Goal: Communication & Community: Answer question/provide support

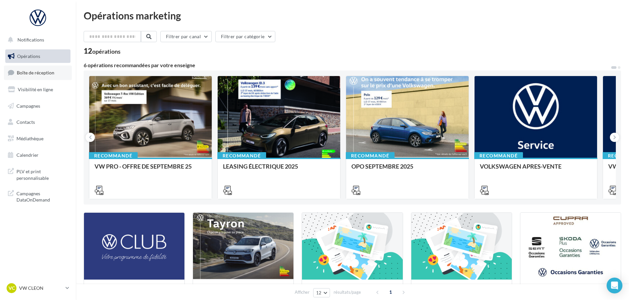
click at [43, 73] on span "Boîte de réception" at bounding box center [36, 73] width 38 height 6
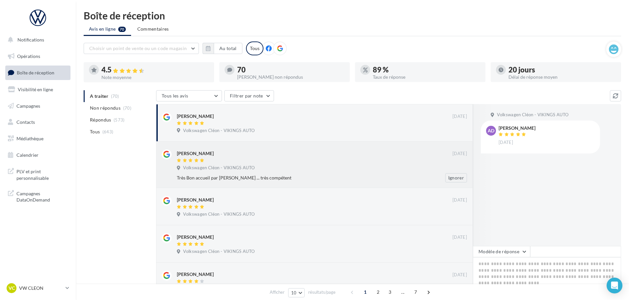
click at [271, 164] on div "[PERSON_NAME] [DATE] Volkswagen Cléon - VIKINGS AUTO Très Bon accueil par [PERS…" at bounding box center [322, 166] width 290 height 33
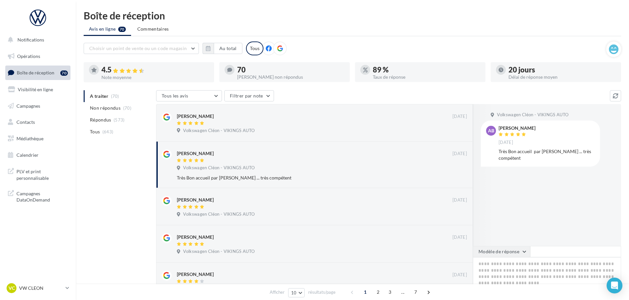
click at [505, 252] on button "Modèle de réponse" at bounding box center [501, 251] width 57 height 11
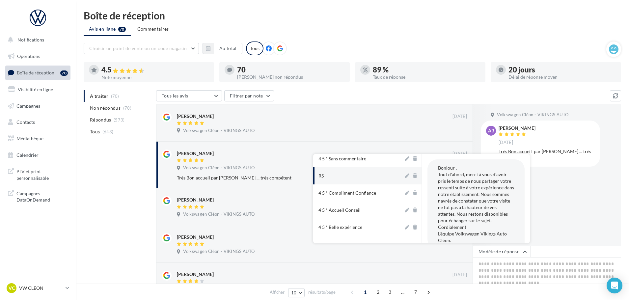
scroll to position [33, 0]
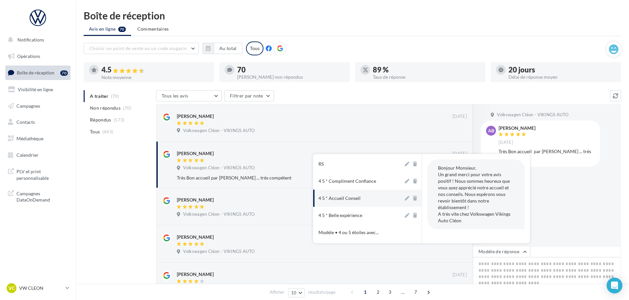
click at [352, 200] on div "4 5 * Accueil Conseil" at bounding box center [340, 198] width 42 height 7
type textarea "**********"
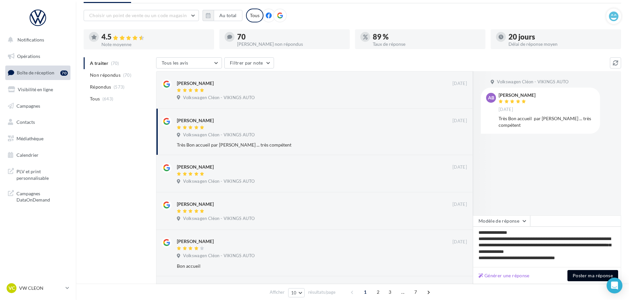
click at [582, 275] on button "Poster ma réponse" at bounding box center [593, 275] width 51 height 11
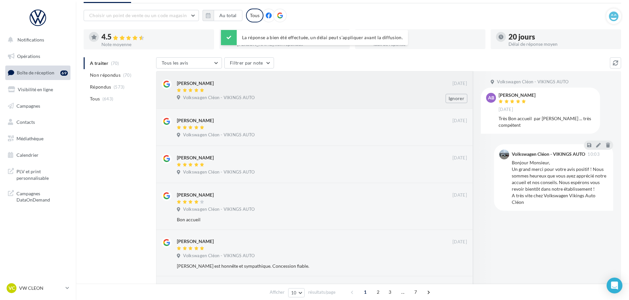
click at [333, 87] on div "[PERSON_NAME]" at bounding box center [315, 86] width 276 height 14
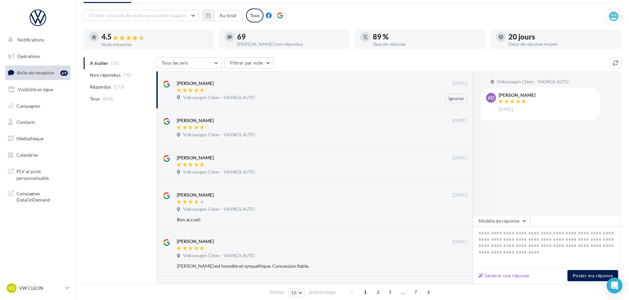
drag, startPoint x: 404, startPoint y: 85, endPoint x: 410, endPoint y: 87, distance: 7.0
click at [404, 85] on div "[PERSON_NAME]" at bounding box center [315, 82] width 276 height 7
click at [506, 223] on button "Modèle de réponse" at bounding box center [501, 220] width 57 height 11
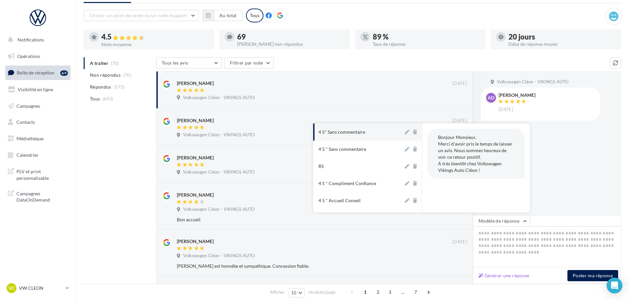
click at [349, 135] on div "4 5* Sans commentaire" at bounding box center [342, 132] width 47 height 7
type textarea "**********"
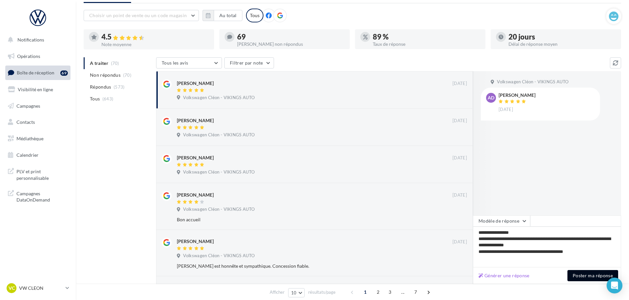
click at [579, 275] on button "Poster ma réponse" at bounding box center [593, 275] width 51 height 11
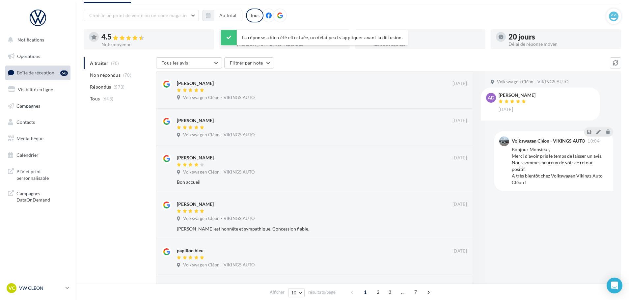
click at [35, 286] on p "VW CLEON" at bounding box center [41, 288] width 44 height 7
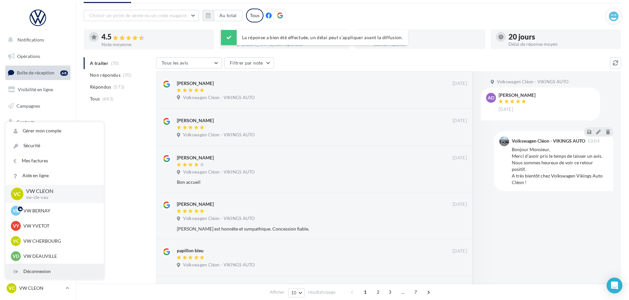
click at [35, 270] on div "Déconnexion" at bounding box center [55, 271] width 98 height 15
